Goal: Transaction & Acquisition: Book appointment/travel/reservation

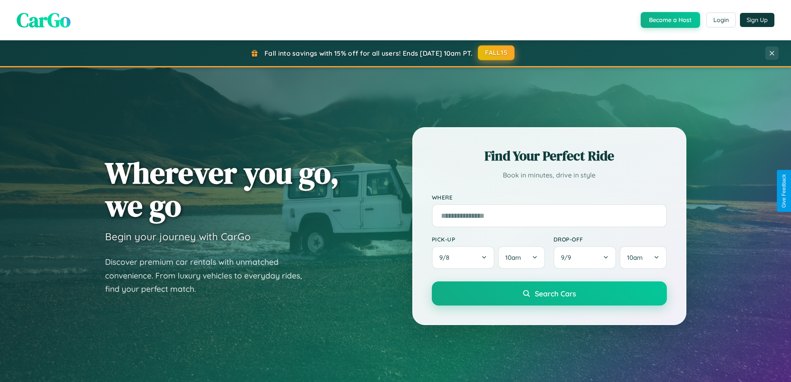
click at [497, 53] on button "FALL15" at bounding box center [496, 52] width 37 height 15
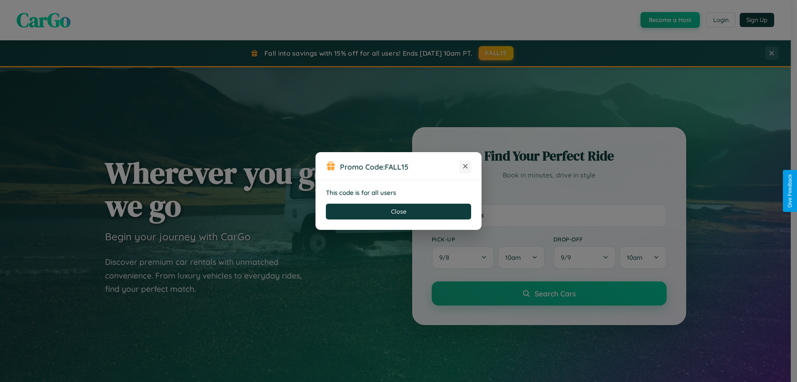
click at [465, 167] on icon at bounding box center [465, 166] width 8 height 8
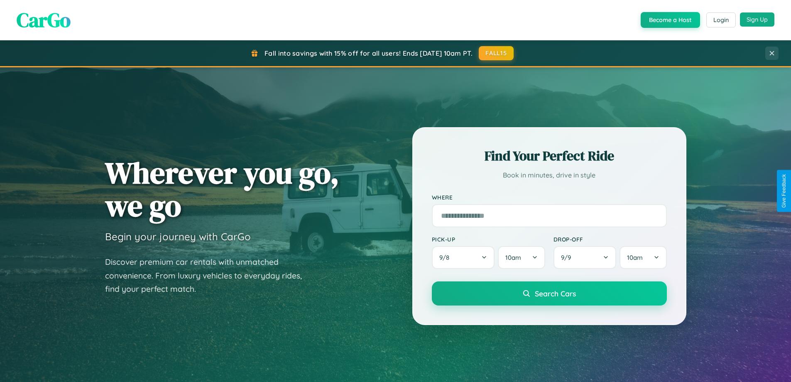
click at [757, 20] on button "Sign Up" at bounding box center [757, 19] width 34 height 14
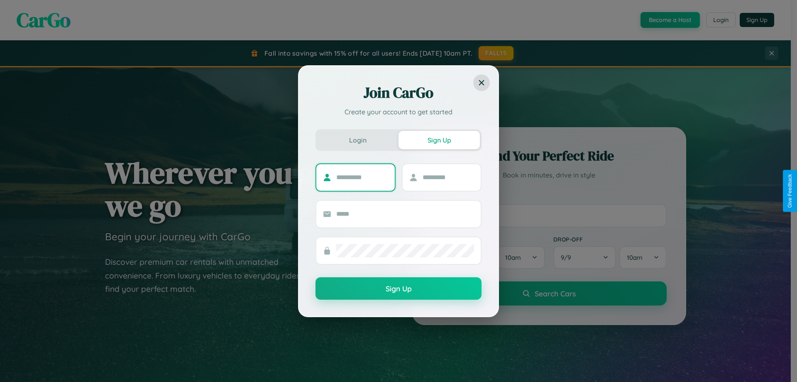
click at [362, 177] on input "text" at bounding box center [362, 177] width 52 height 13
type input "*****"
click at [448, 177] on input "text" at bounding box center [449, 177] width 52 height 13
type input "******"
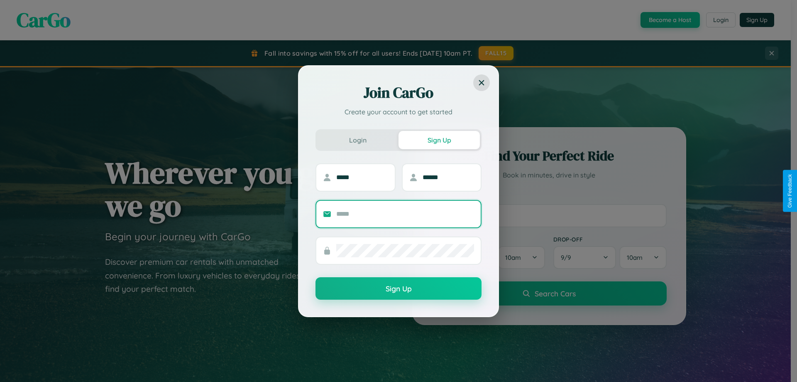
click at [405, 213] on input "text" at bounding box center [405, 213] width 138 height 13
type input "**********"
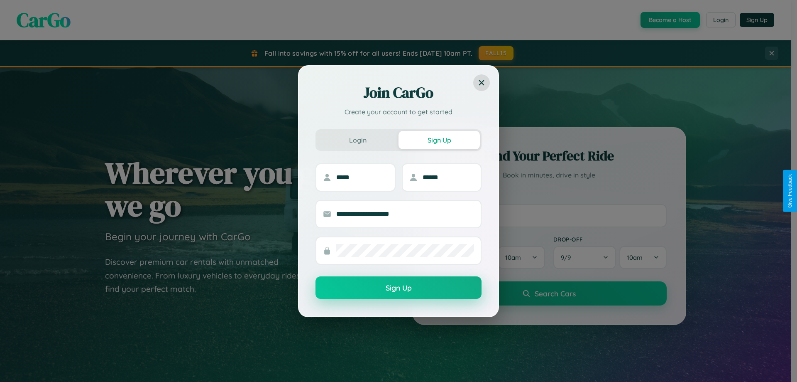
click at [399, 288] on button "Sign Up" at bounding box center [399, 287] width 166 height 22
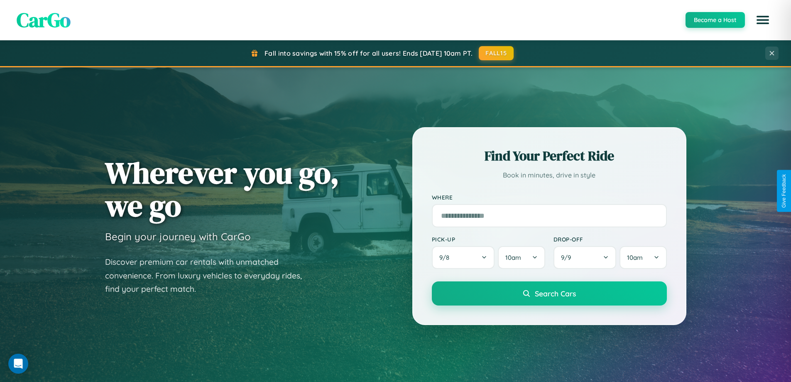
scroll to position [358, 0]
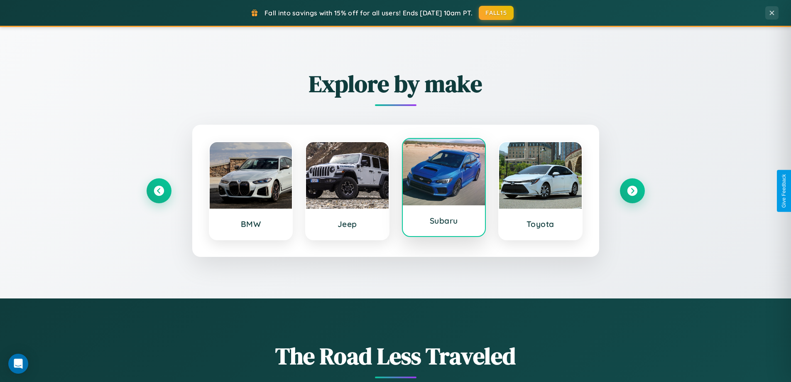
click at [443, 189] on div at bounding box center [444, 172] width 83 height 66
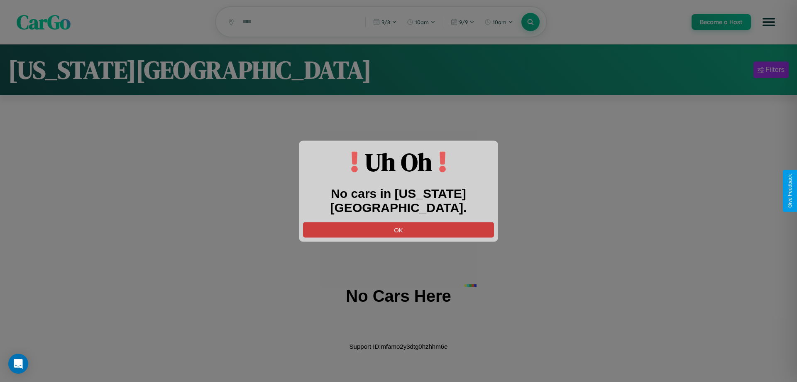
click at [399, 222] on button "OK" at bounding box center [398, 229] width 191 height 15
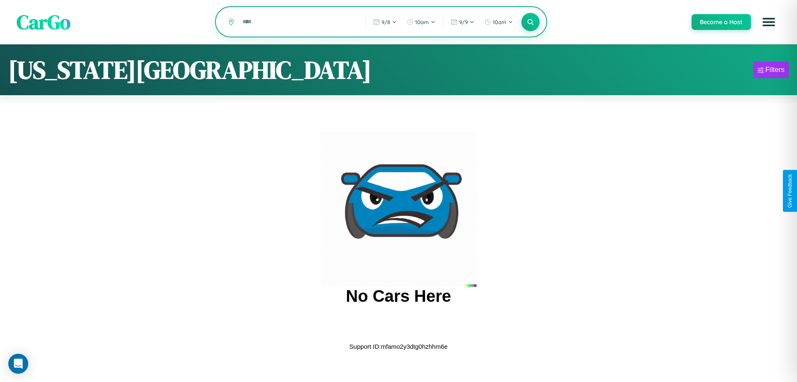
click at [298, 22] on input "text" at bounding box center [297, 22] width 119 height 15
type input "*"
type input "********"
click at [530, 22] on icon at bounding box center [531, 22] width 8 height 8
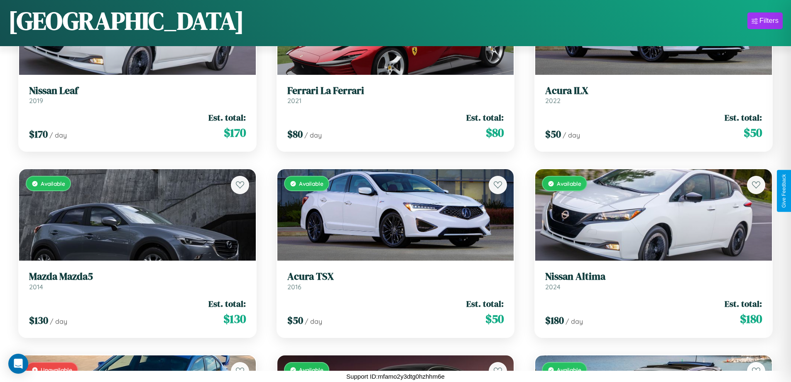
scroll to position [9289, 0]
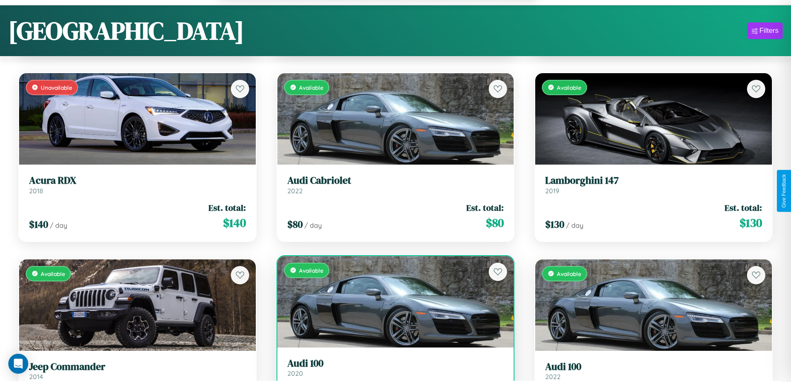
click at [392, 371] on link "Audi 100 2020" at bounding box center [395, 367] width 217 height 20
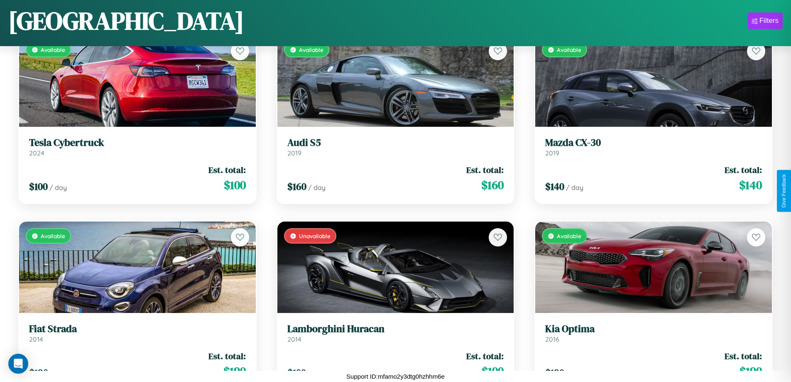
scroll to position [1976, 0]
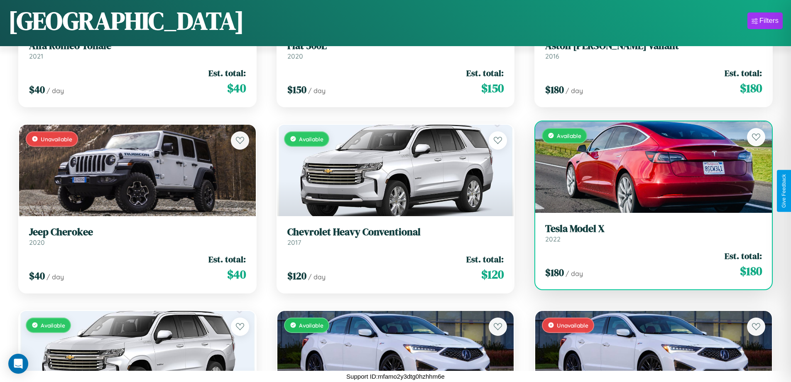
click at [648, 236] on link "Tesla Model X 2022" at bounding box center [653, 233] width 217 height 20
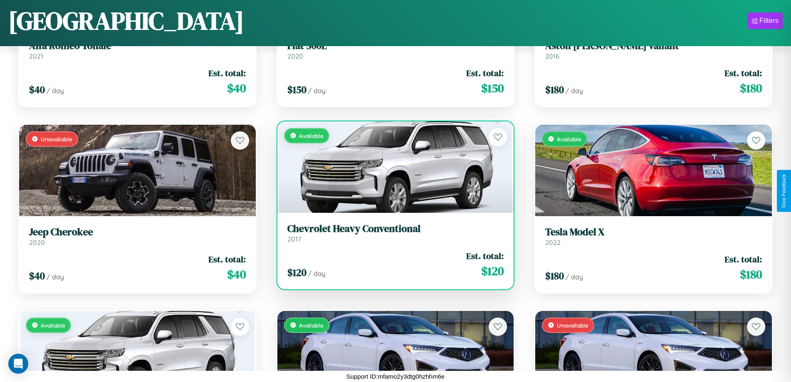
scroll to position [5509, 0]
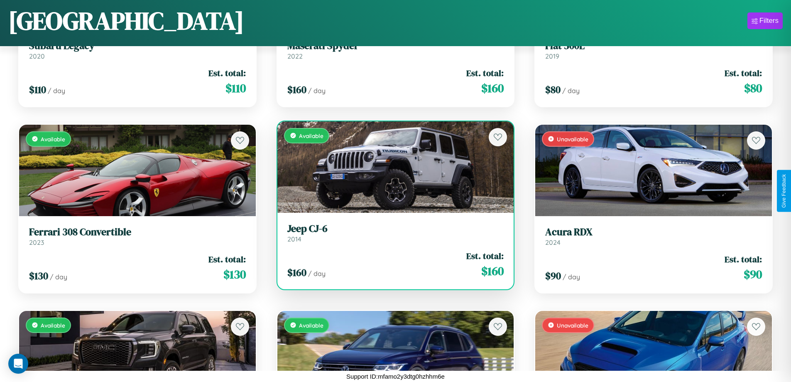
click at [392, 233] on h3 "Jeep CJ-6" at bounding box center [395, 229] width 217 height 12
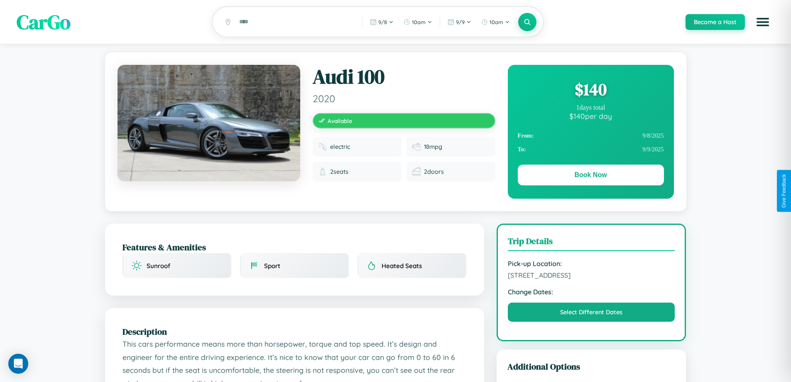
scroll to position [273, 0]
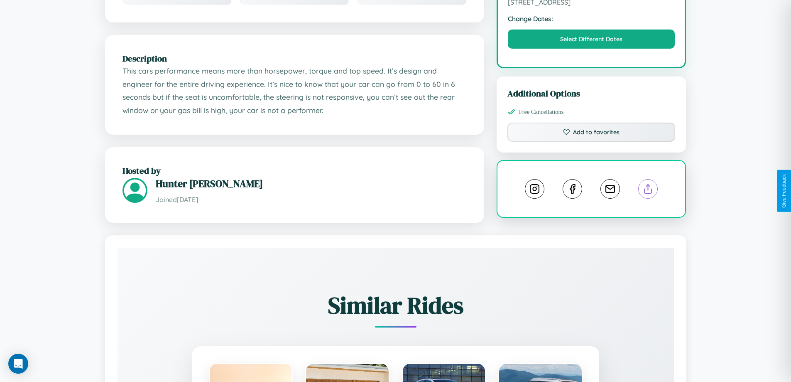
click at [648, 190] on line at bounding box center [648, 187] width 0 height 6
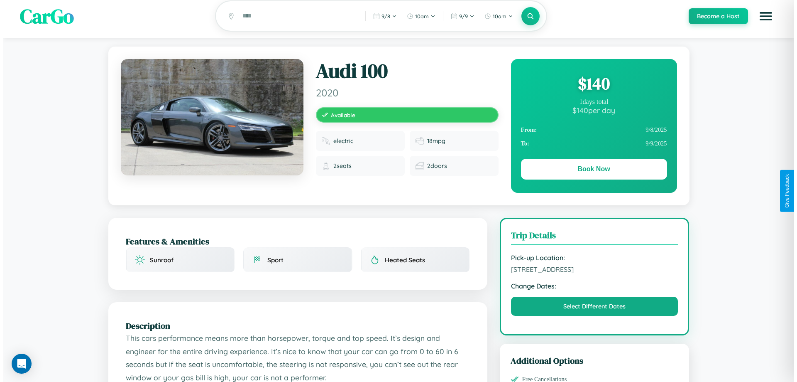
scroll to position [0, 0]
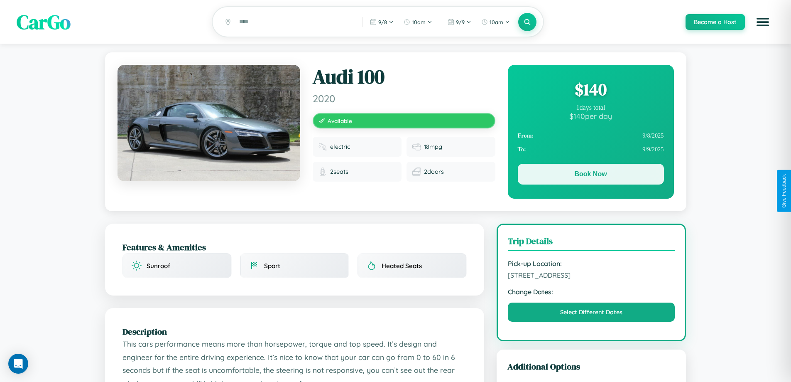
click at [590, 175] on button "Book Now" at bounding box center [591, 174] width 146 height 21
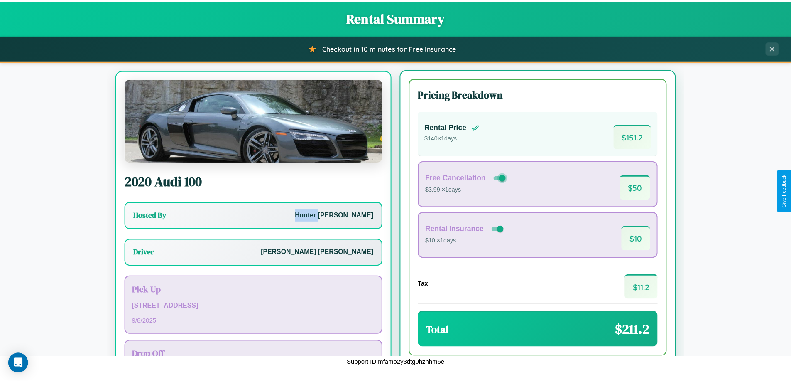
scroll to position [39, 0]
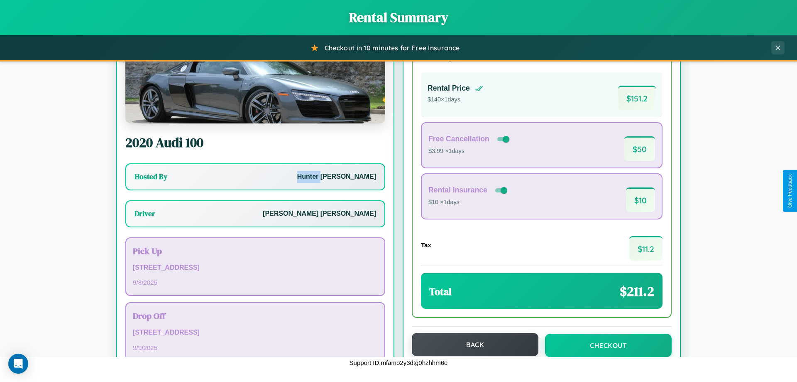
click at [471, 344] on button "Back" at bounding box center [475, 344] width 127 height 23
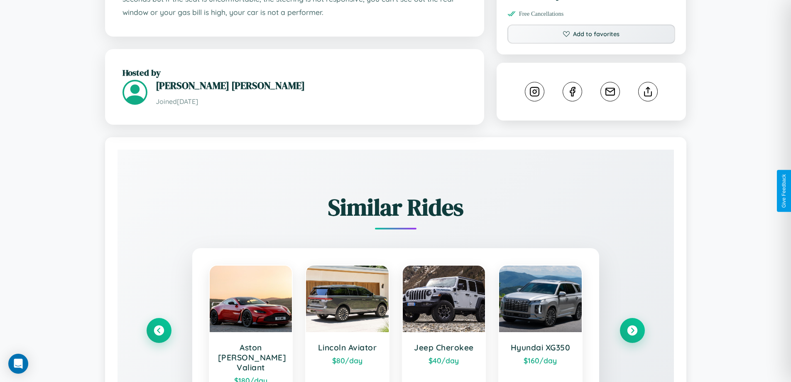
scroll to position [466, 0]
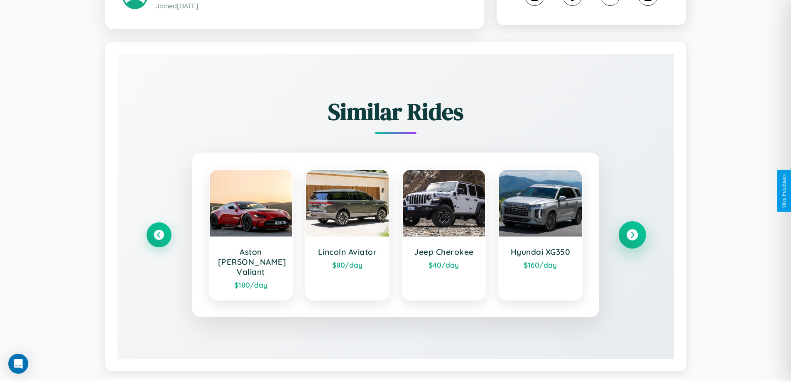
click at [632, 231] on icon at bounding box center [632, 234] width 11 height 11
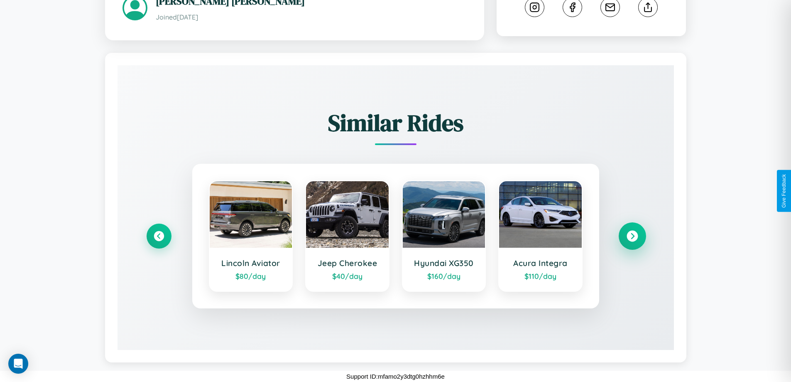
scroll to position [456, 0]
click at [632, 236] on icon at bounding box center [632, 235] width 11 height 11
